Goal: Information Seeking & Learning: Find specific fact

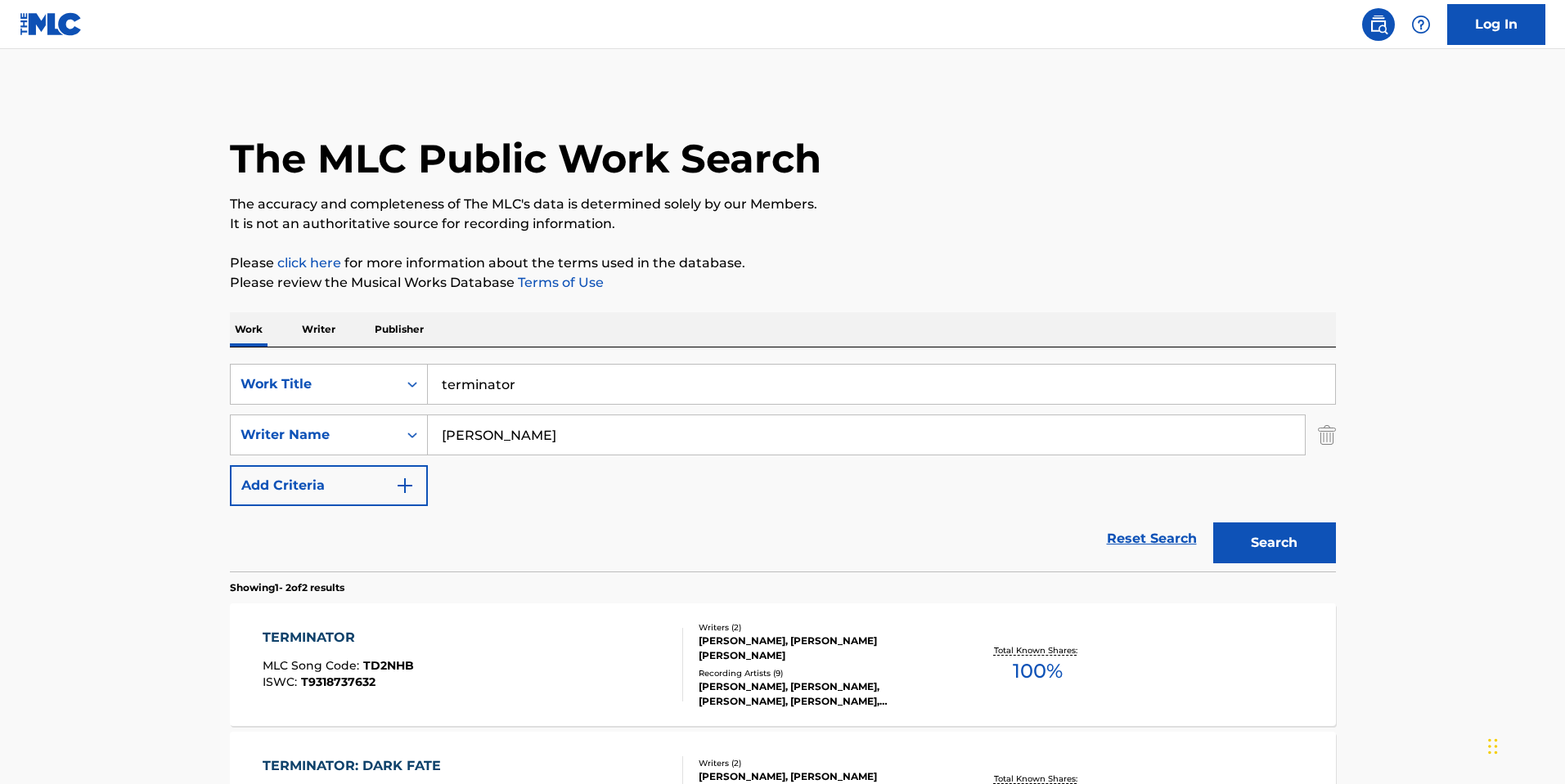
click at [874, 383] on input "terminator" at bounding box center [881, 384] width 907 height 39
paste input "[PERSON_NAME], lyrics by [PERSON_NAME]"
type input "[PERSON_NAME], lyrics by [PERSON_NAME]"
click at [551, 429] on input "[PERSON_NAME]" at bounding box center [867, 434] width 877 height 39
paste input "[PERSON_NAME], lyrics by [PERSON_NAME]"
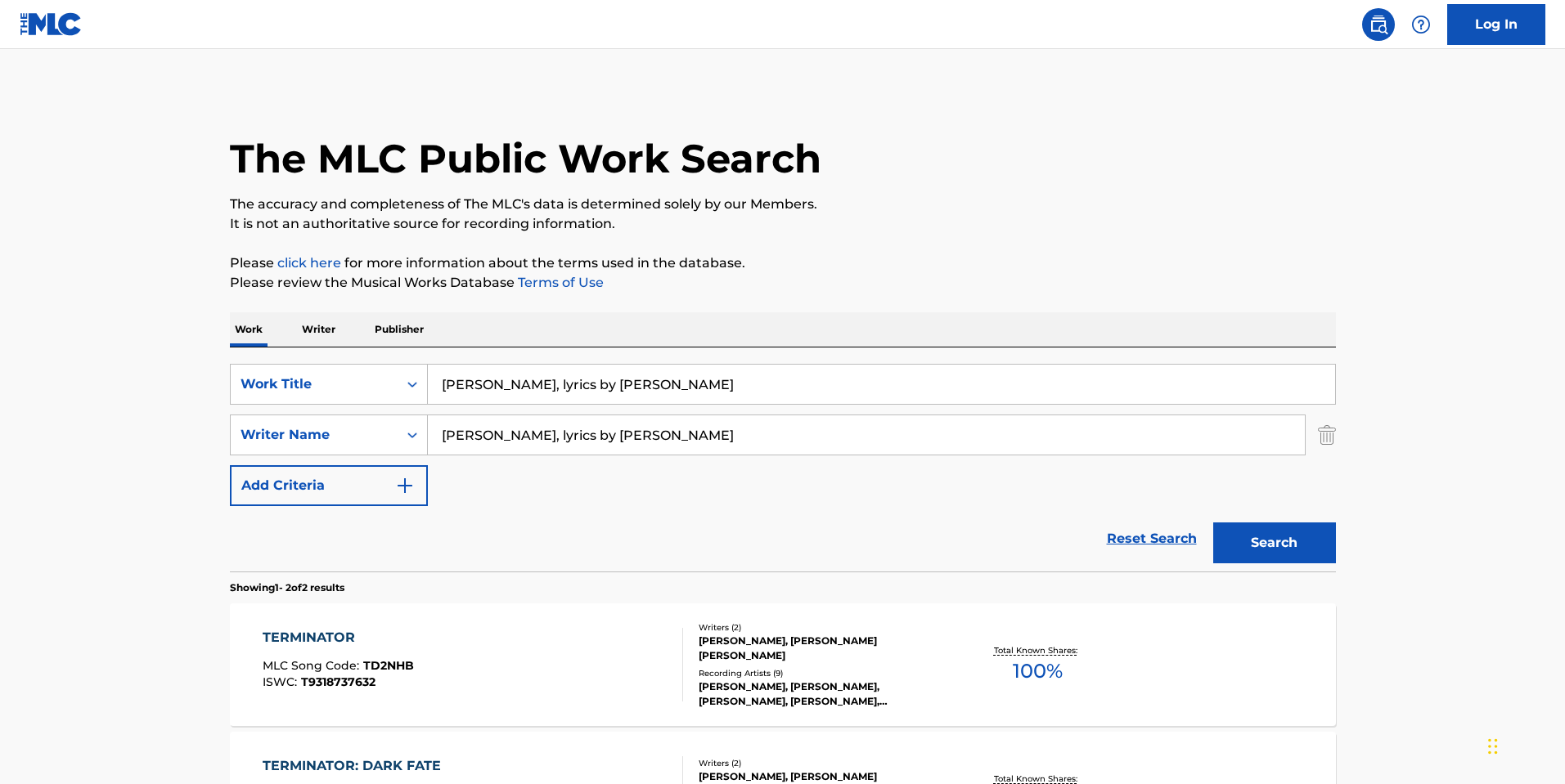
drag, startPoint x: 522, startPoint y: 437, endPoint x: 785, endPoint y: 400, distance: 265.6
click at [785, 400] on div "SearchWithCriteria38081b21-95c9-484c-8acd-7ac43fa3ba16 Work Title [PERSON_NAME]…" at bounding box center [782, 434] width 1105 height 142
type input "[PERSON_NAME]"
click at [769, 396] on input "[PERSON_NAME], lyrics by [PERSON_NAME]" at bounding box center [881, 384] width 907 height 39
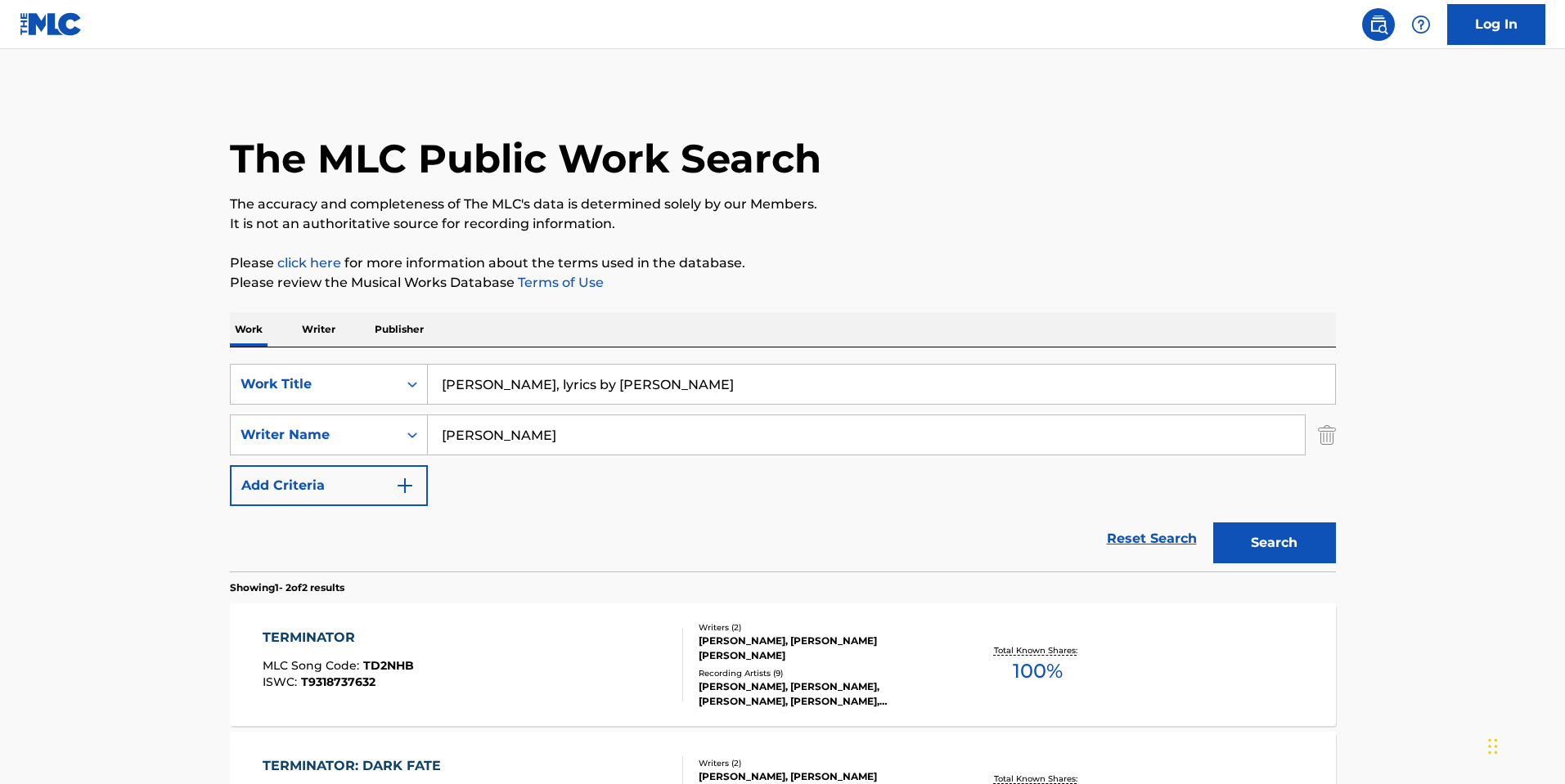
click at [769, 396] on input "[PERSON_NAME], lyrics by [PERSON_NAME]" at bounding box center [881, 384] width 907 height 39
click at [1212, 522] on button "Search" at bounding box center [1274, 542] width 122 height 41
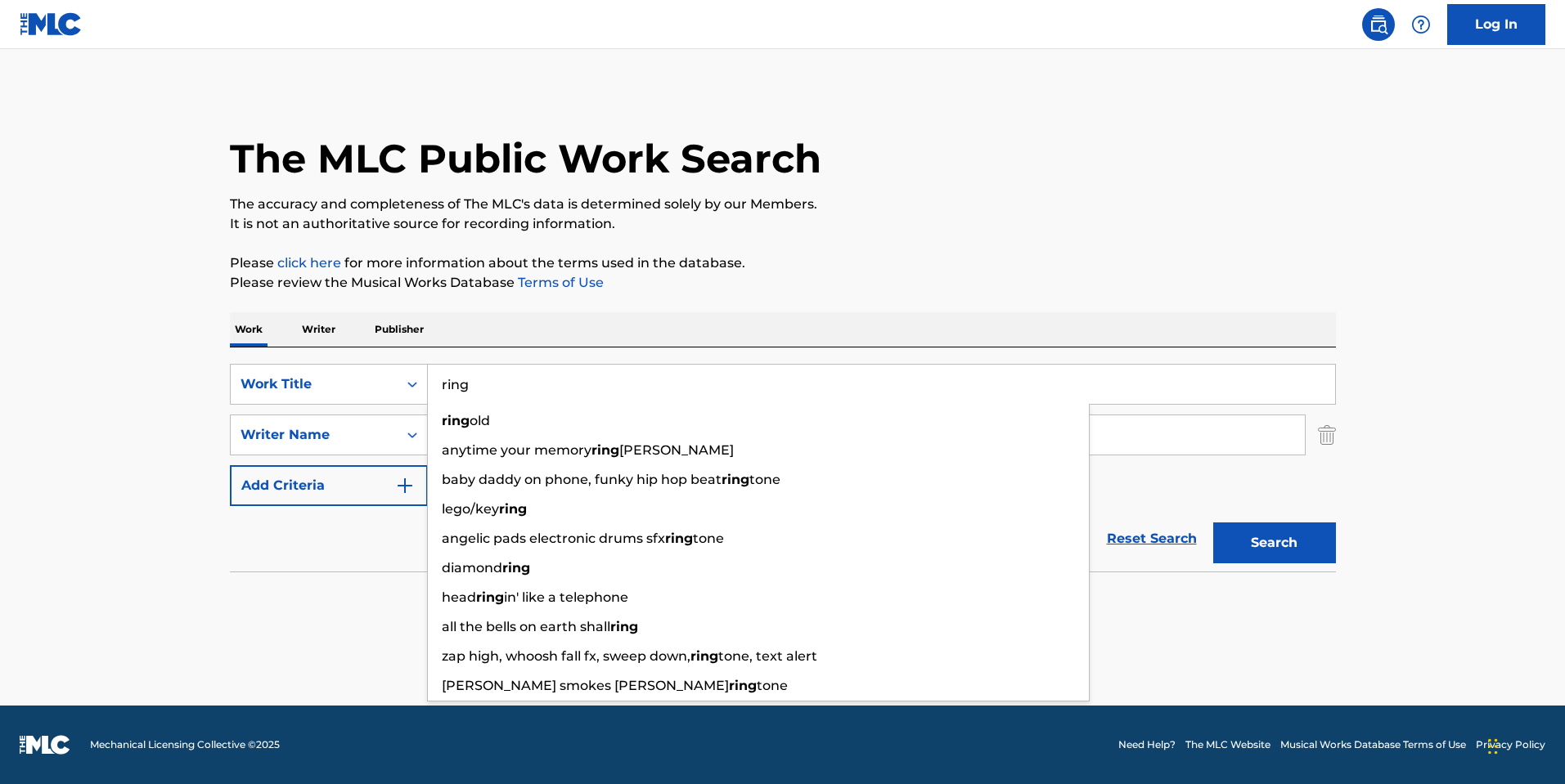
click at [137, 461] on main "The MLC Public Work Search The accuracy and completeness of The MLC's data is d…" at bounding box center [782, 376] width 1565 height 656
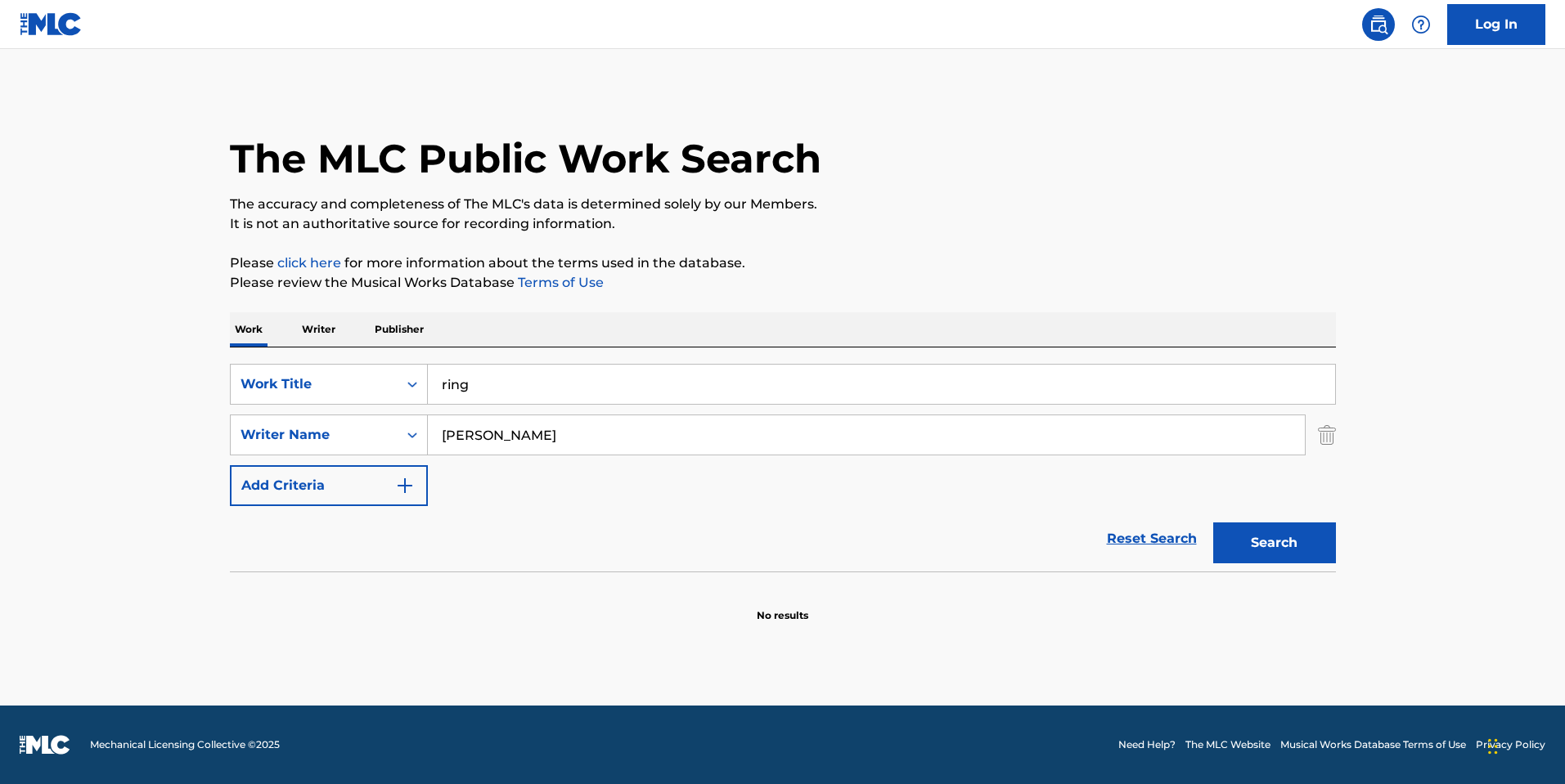
click at [1286, 535] on button "Search" at bounding box center [1274, 542] width 122 height 41
drag, startPoint x: 591, startPoint y: 434, endPoint x: 439, endPoint y: 369, distance: 165.3
click at [436, 363] on div "SearchWithCriteria38081b21-95c9-484c-8acd-7ac43fa3ba16 Work Title ring SearchWi…" at bounding box center [782, 459] width 1105 height 224
click at [553, 403] on input "ring" at bounding box center [881, 384] width 907 height 39
click at [1333, 436] on img "Search Form" at bounding box center [1326, 434] width 18 height 41
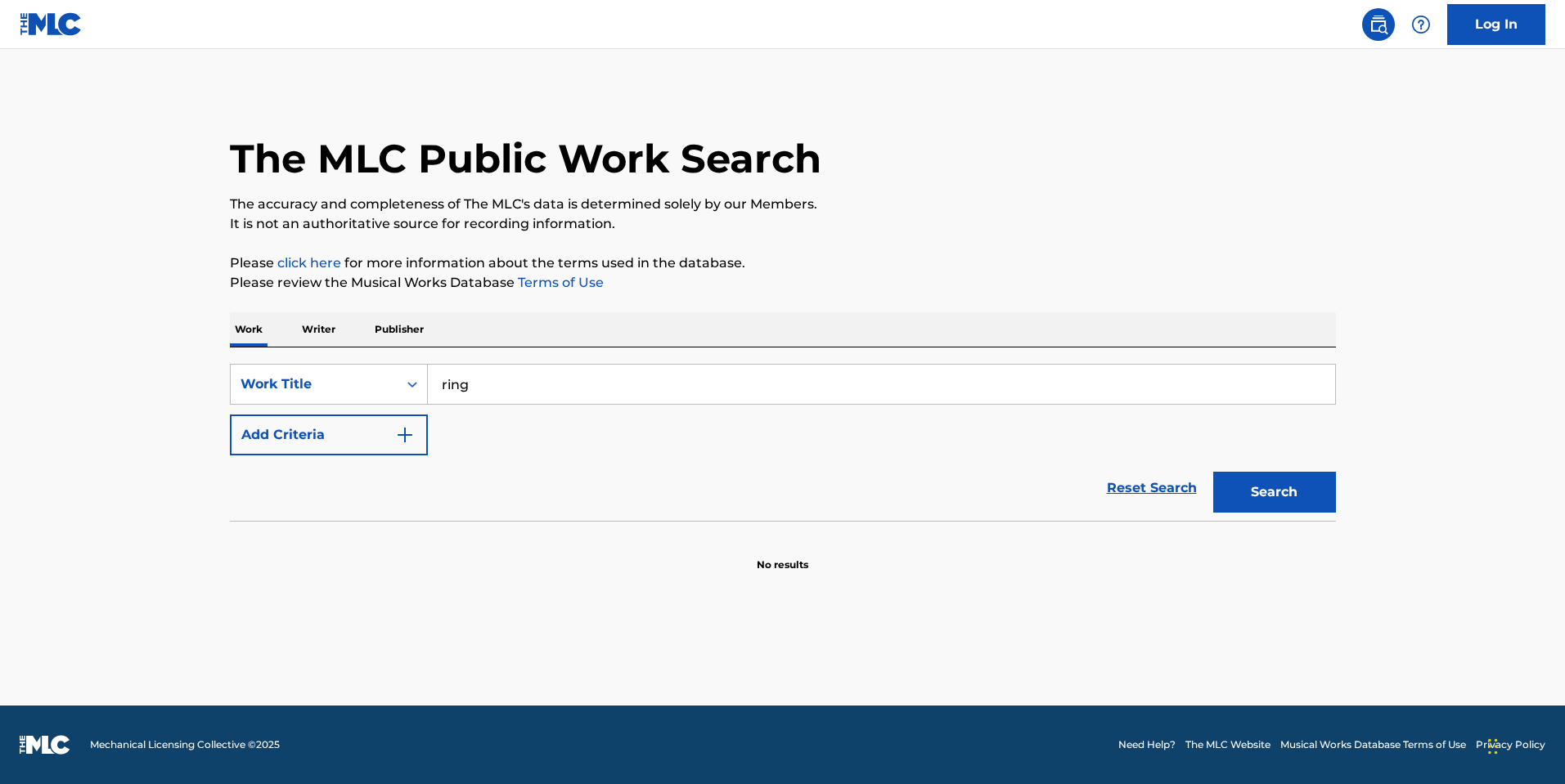
click at [831, 412] on div "SearchWithCriteria38081b21-95c9-484c-8acd-7ac43fa3ba16 Work Title ring Add Crit…" at bounding box center [782, 410] width 1105 height 92
click at [817, 399] on input "ring" at bounding box center [881, 384] width 907 height 39
click at [812, 392] on input "ring" at bounding box center [881, 384] width 907 height 39
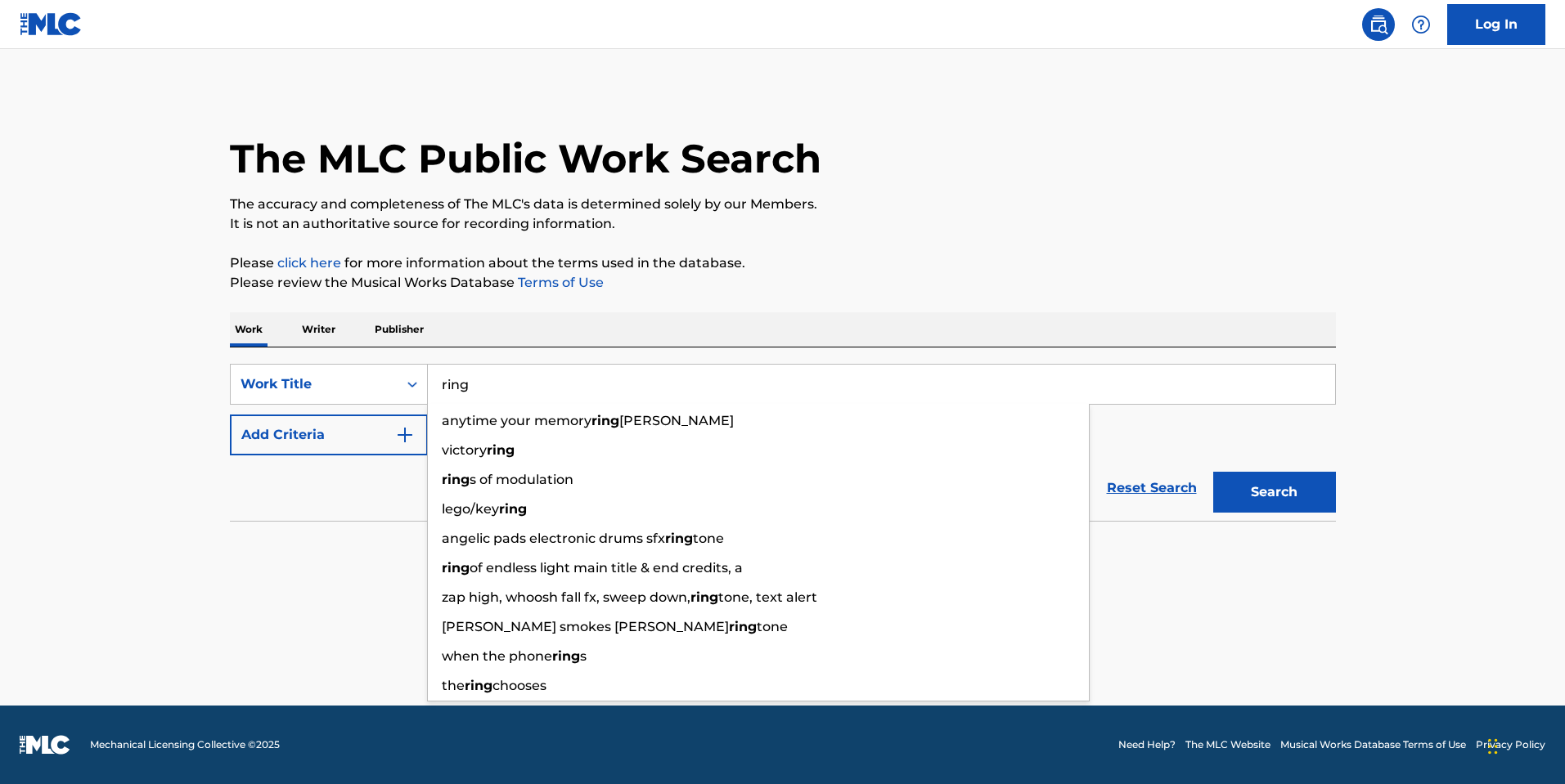
paste input "The Bearer of the R"
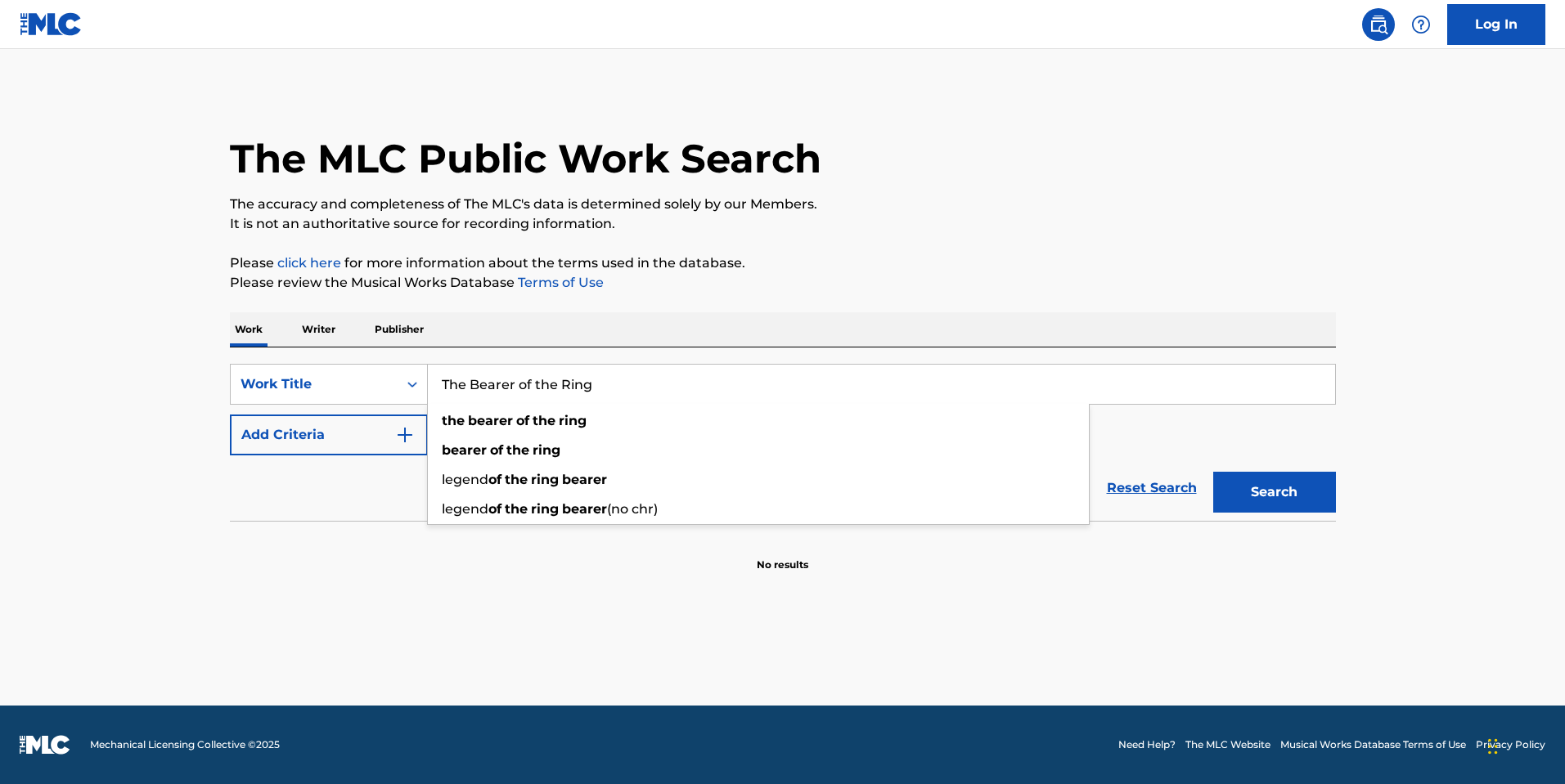
type input "The Bearer of the Ring"
click at [1212, 472] on button "Search" at bounding box center [1274, 492] width 122 height 41
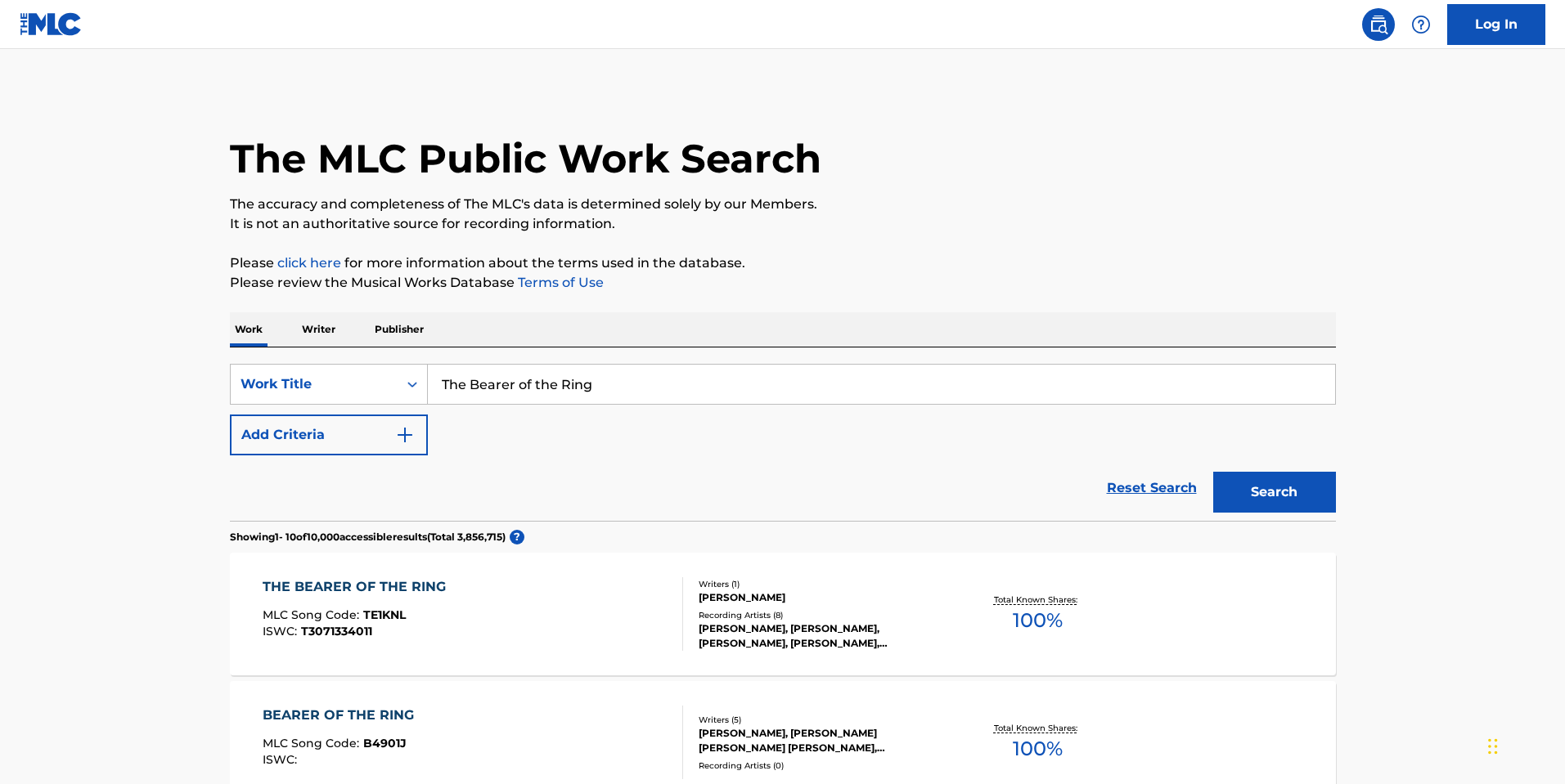
click at [645, 383] on input "The Bearer of the Ring" at bounding box center [881, 384] width 907 height 39
drag, startPoint x: 383, startPoint y: 460, endPoint x: 383, endPoint y: 449, distance: 11.0
click at [383, 460] on div "Reset Search Search" at bounding box center [782, 488] width 1105 height 65
click at [372, 440] on button "Add Criteria" at bounding box center [329, 434] width 198 height 41
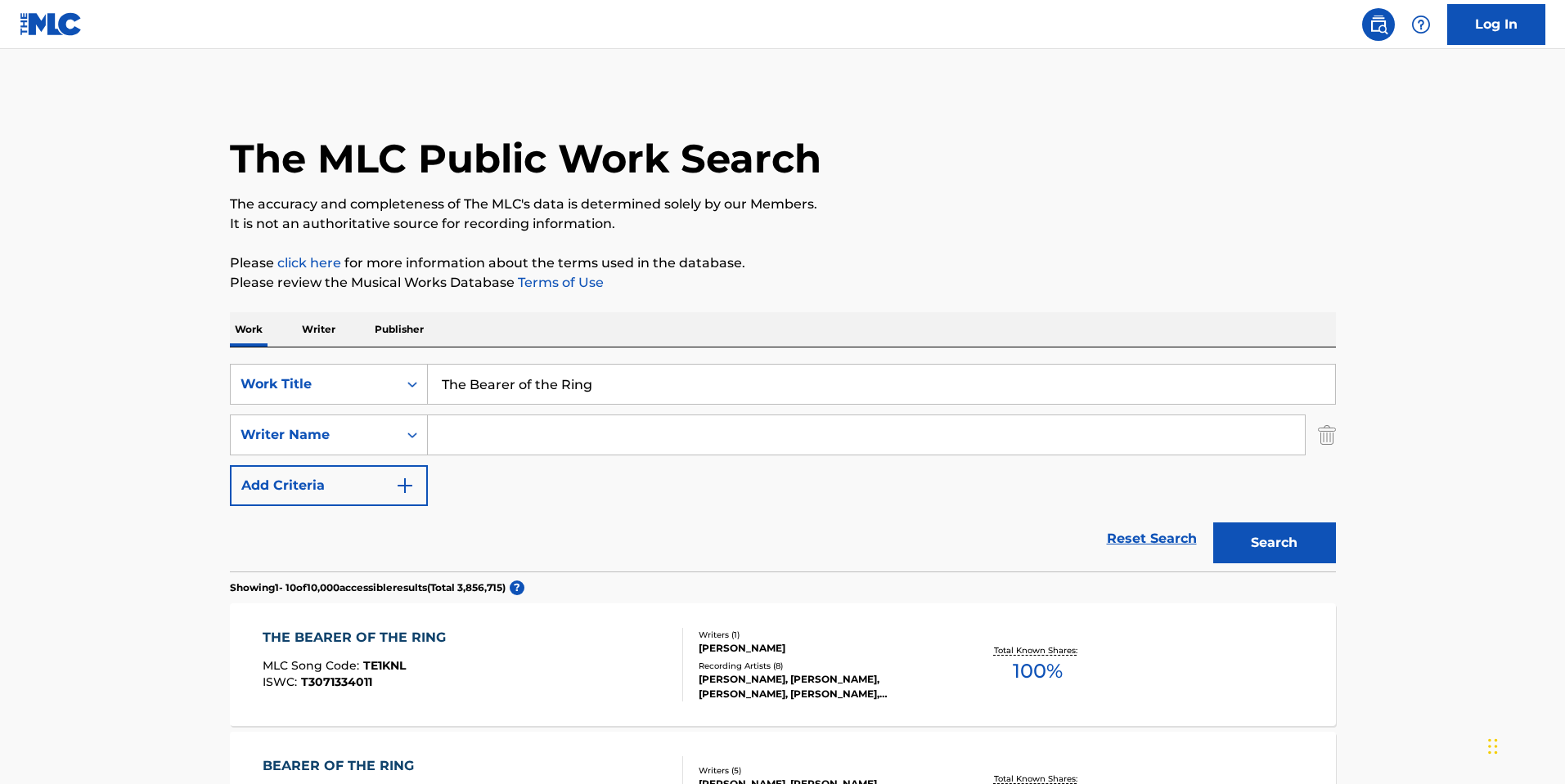
click at [478, 439] on input "Search Form" at bounding box center [867, 434] width 877 height 39
type input "laws"
click at [1212, 522] on button "Search" at bounding box center [1274, 542] width 122 height 41
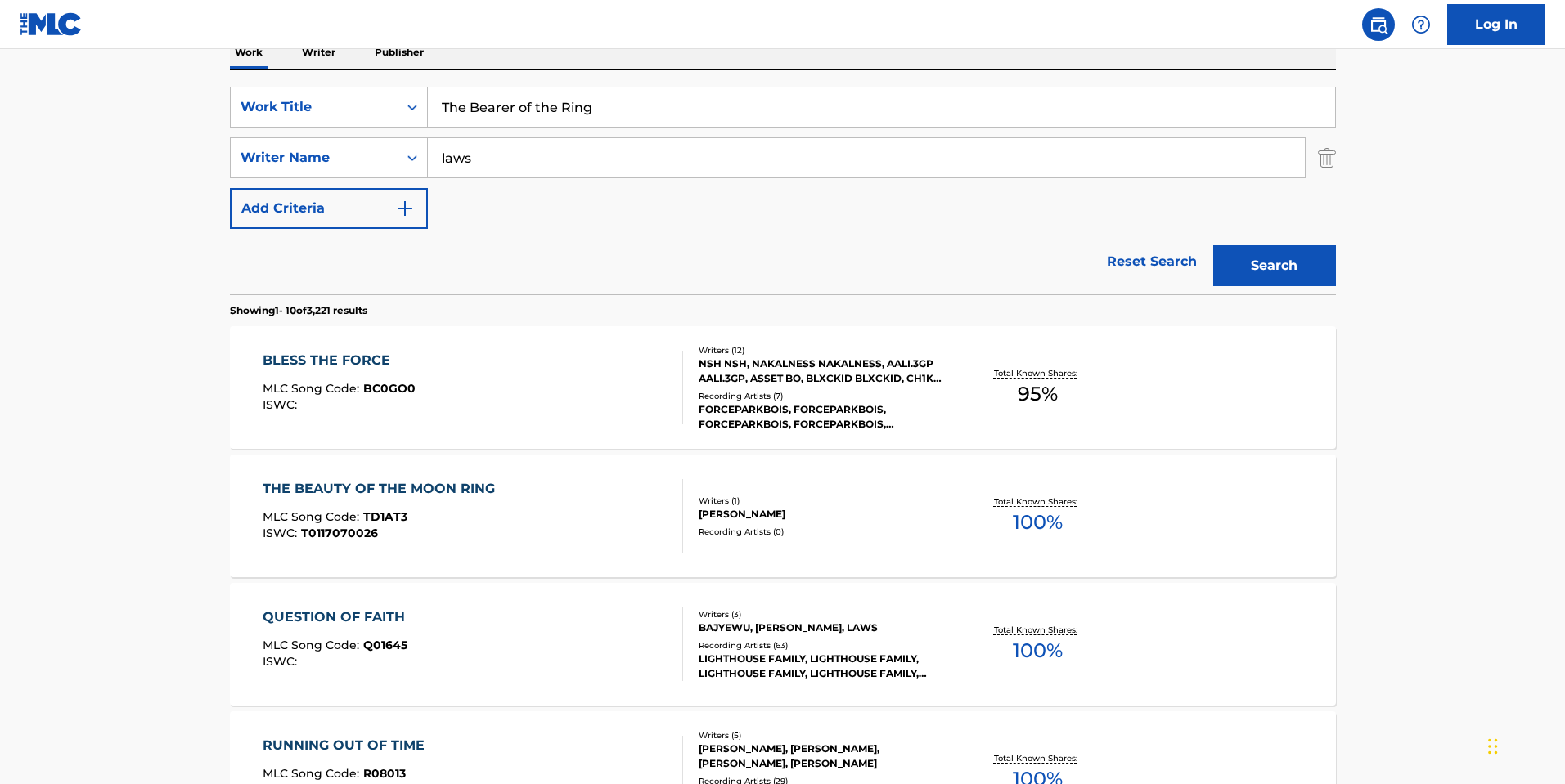
click at [1536, 466] on main "The MLC Public Work Search The accuracy and completeness of The MLC's data is d…" at bounding box center [782, 733] width 1565 height 1924
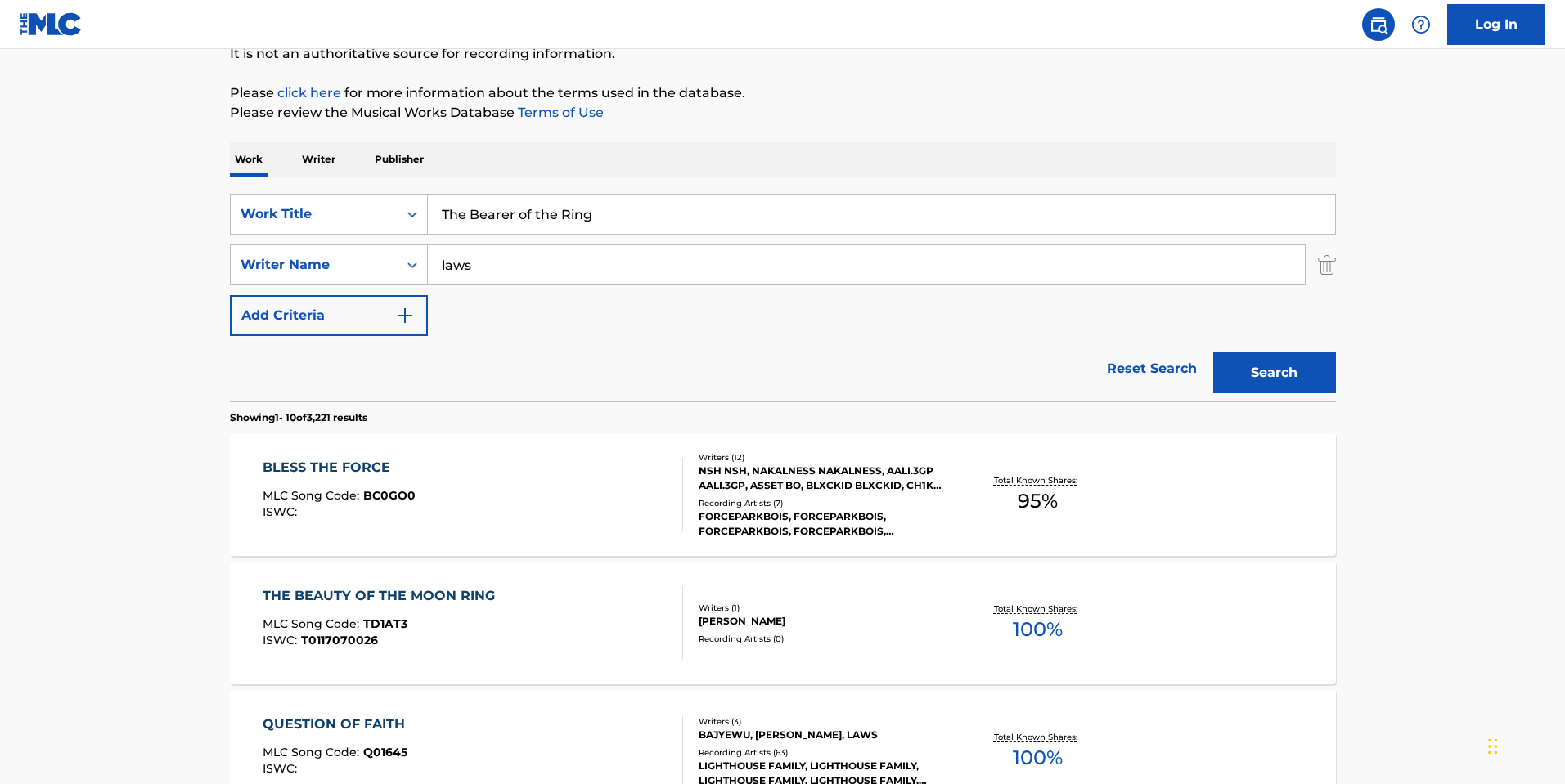
scroll to position [277, 0]
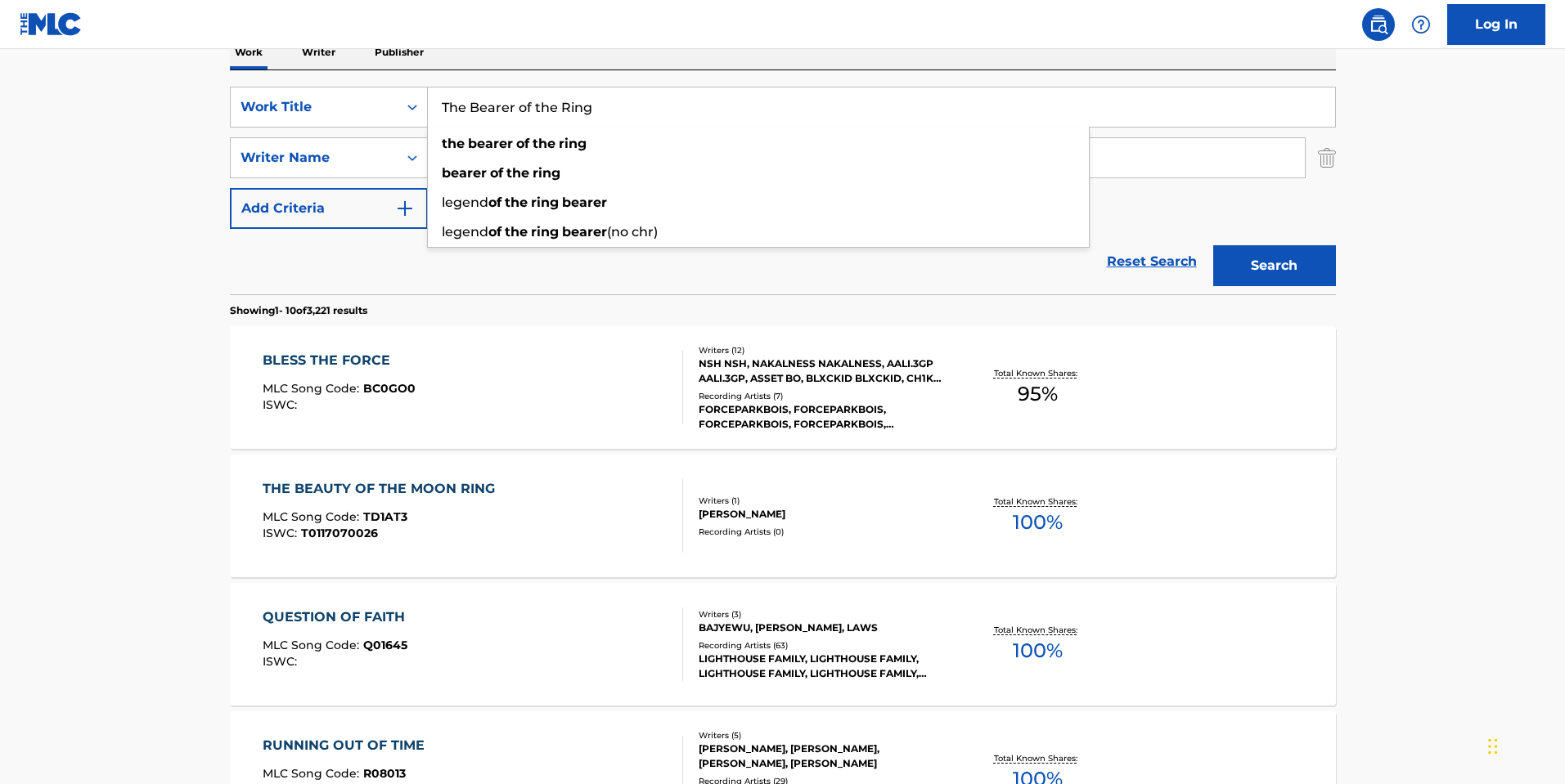
click at [752, 101] on input "The Bearer of the Ring" at bounding box center [881, 107] width 907 height 39
